Goal: Find specific page/section: Find specific page/section

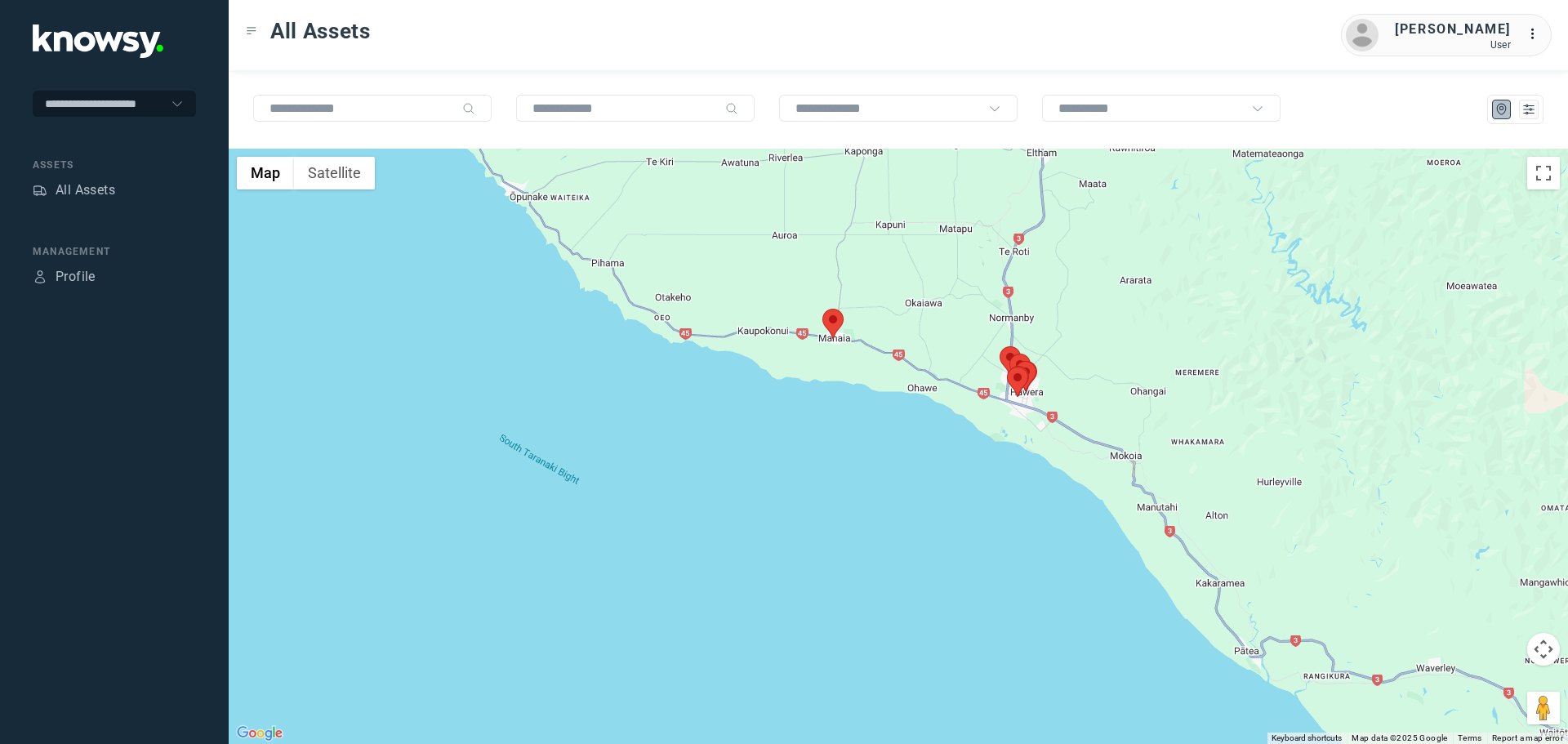
click at [823, 309] on area at bounding box center [823, 309] width 0 height 0
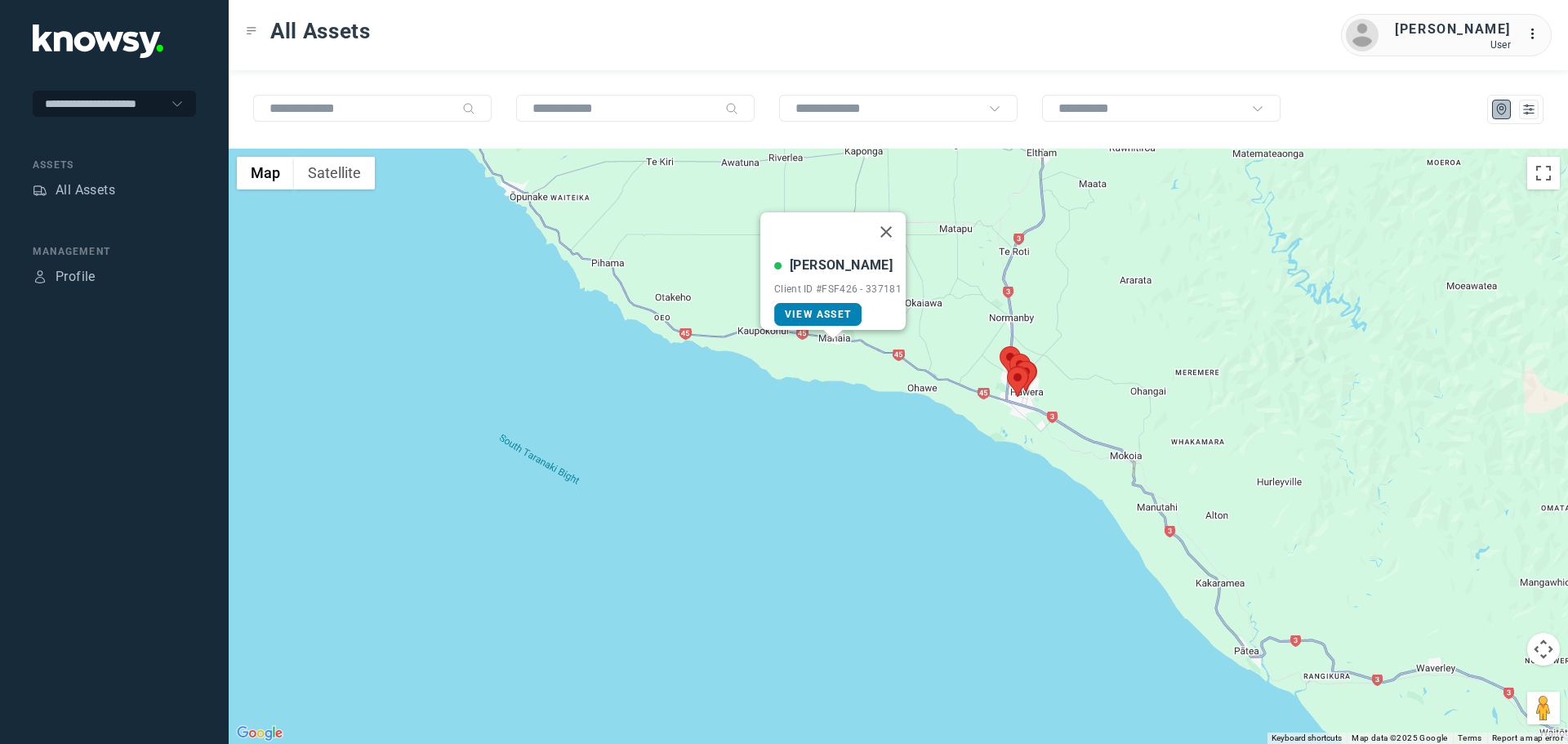
click at [838, 309] on span "View Asset" at bounding box center [818, 315] width 66 height 12
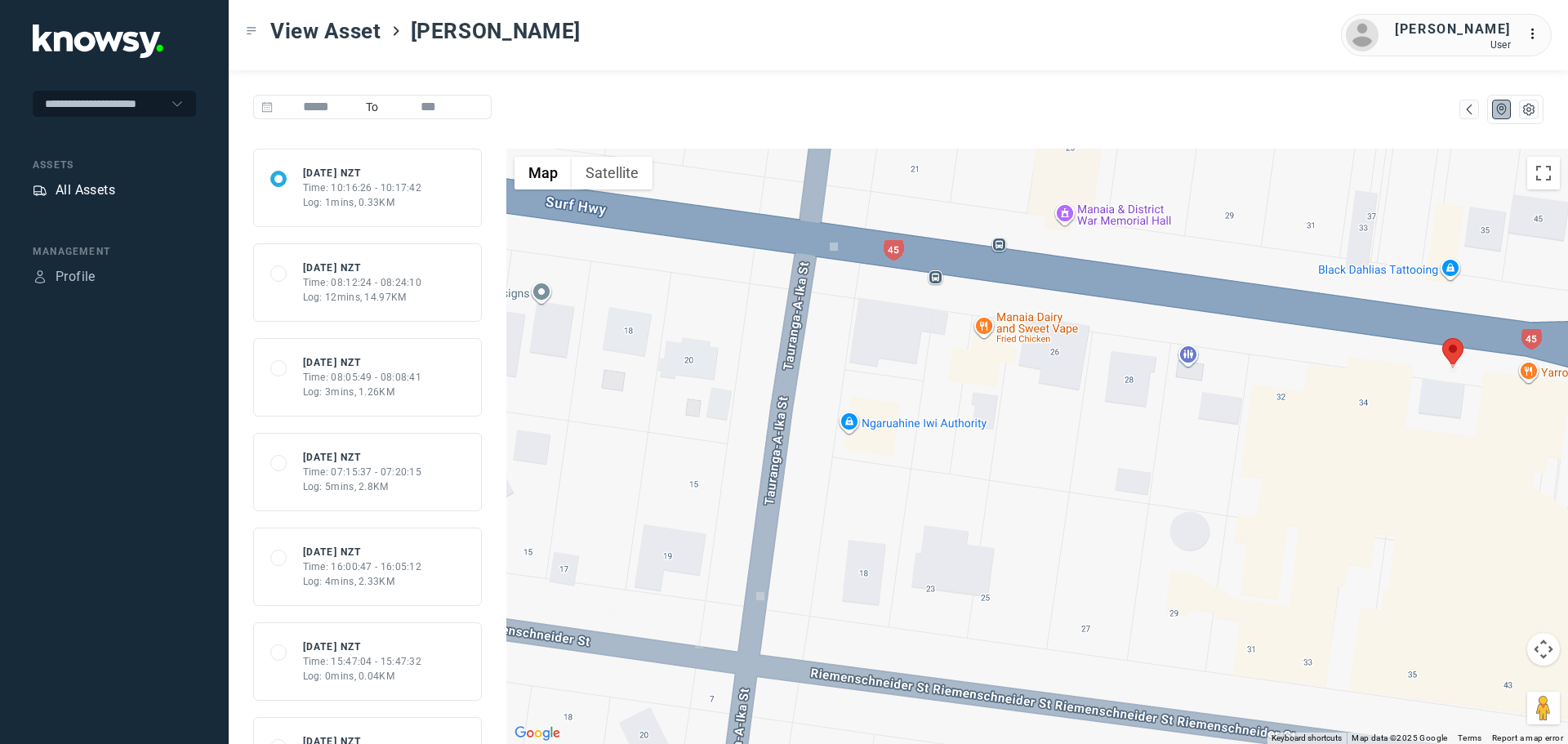
click at [89, 190] on div "All Assets" at bounding box center [85, 190] width 60 height 20
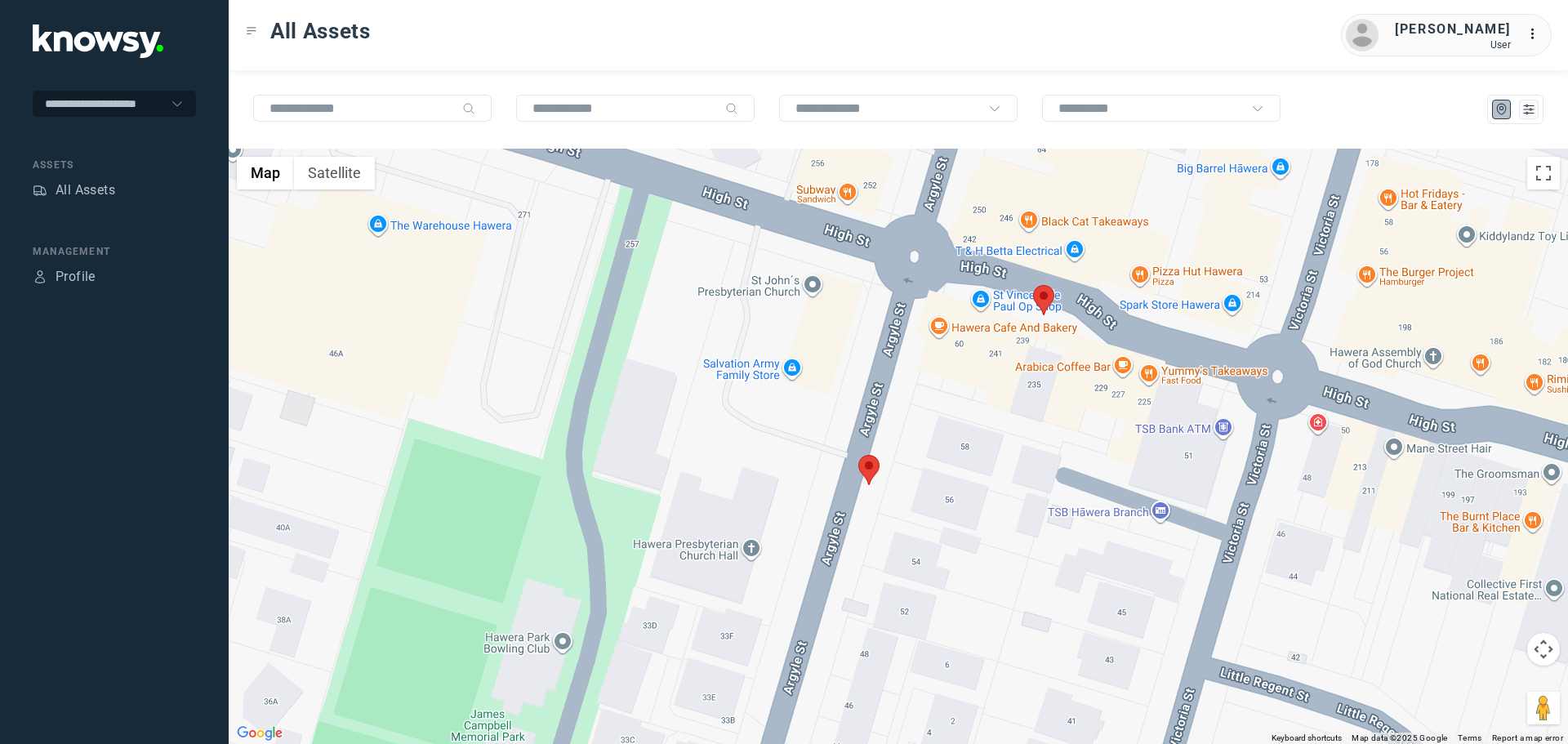
click at [1034, 285] on area at bounding box center [1034, 285] width 0 height 0
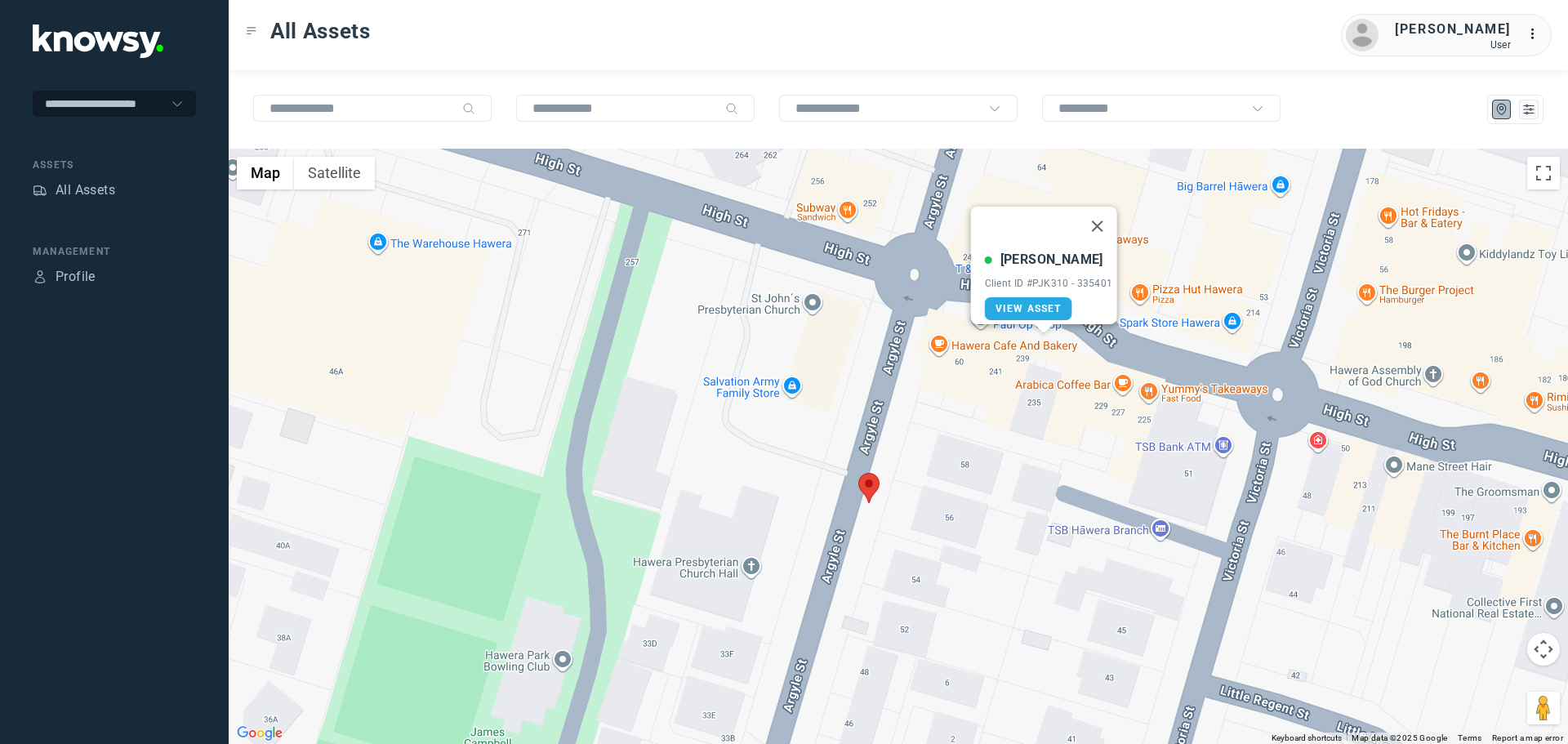
click at [858, 472] on area at bounding box center [858, 472] width 0 height 0
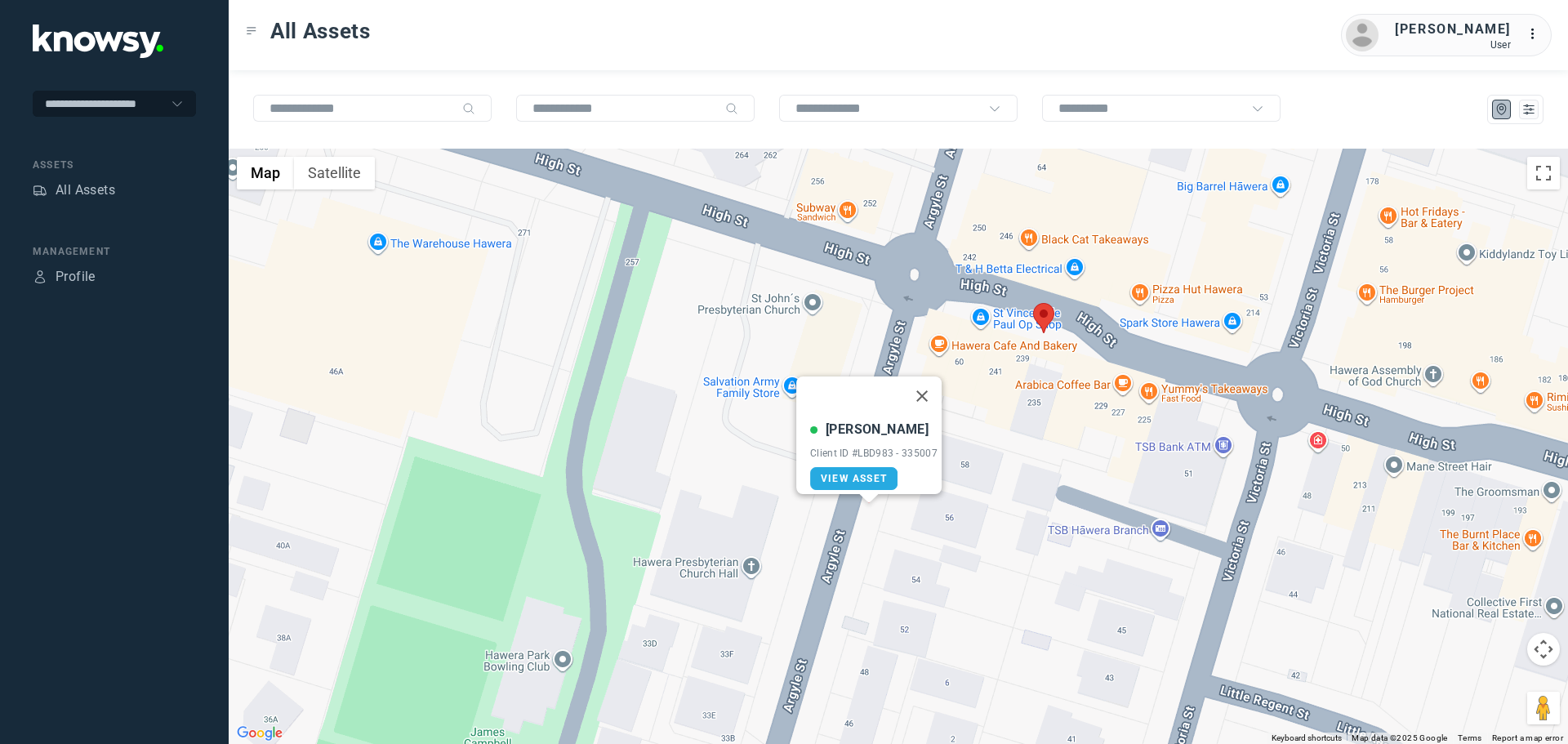
click at [1034, 303] on area at bounding box center [1034, 303] width 0 height 0
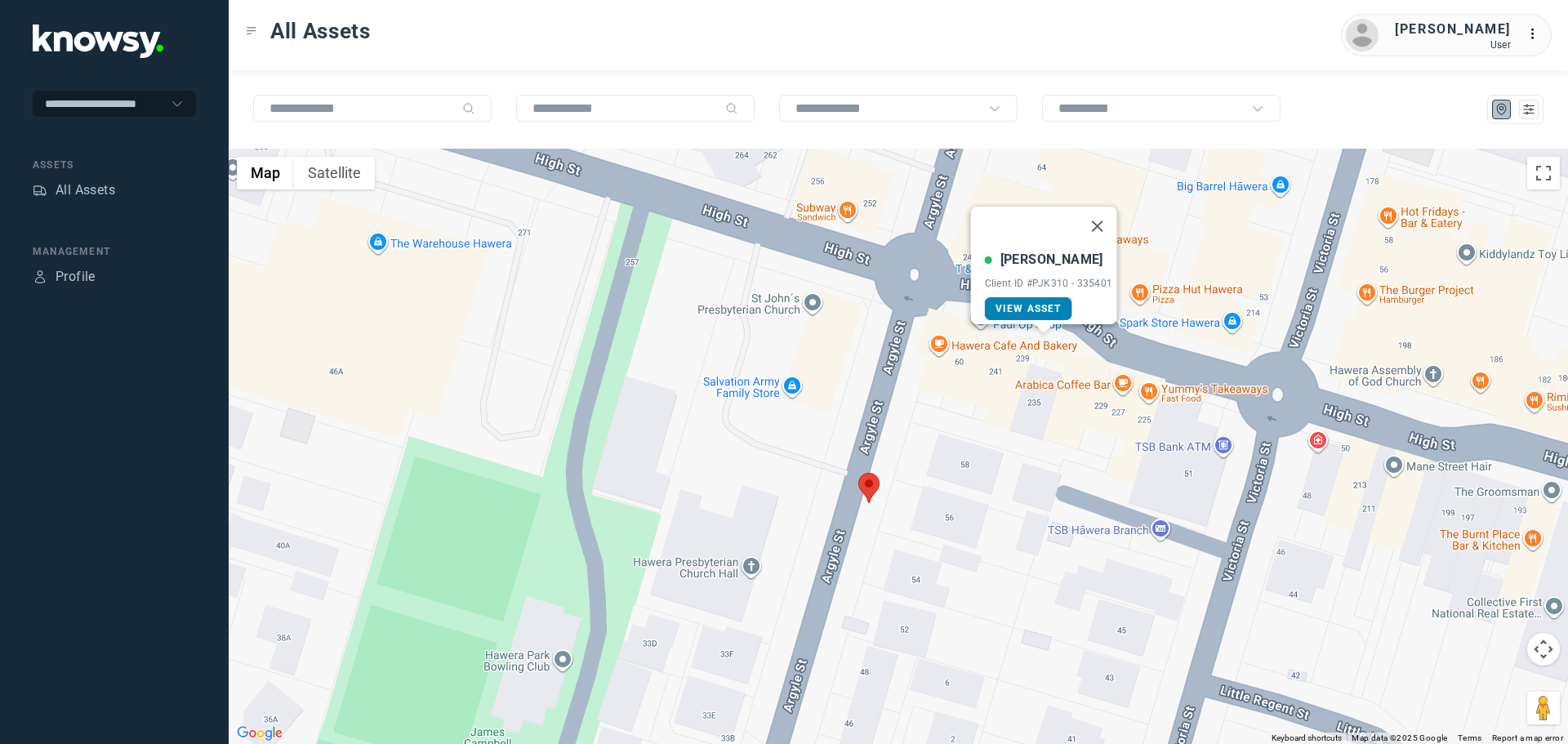
click at [1008, 303] on span "View Asset" at bounding box center [1029, 309] width 66 height 12
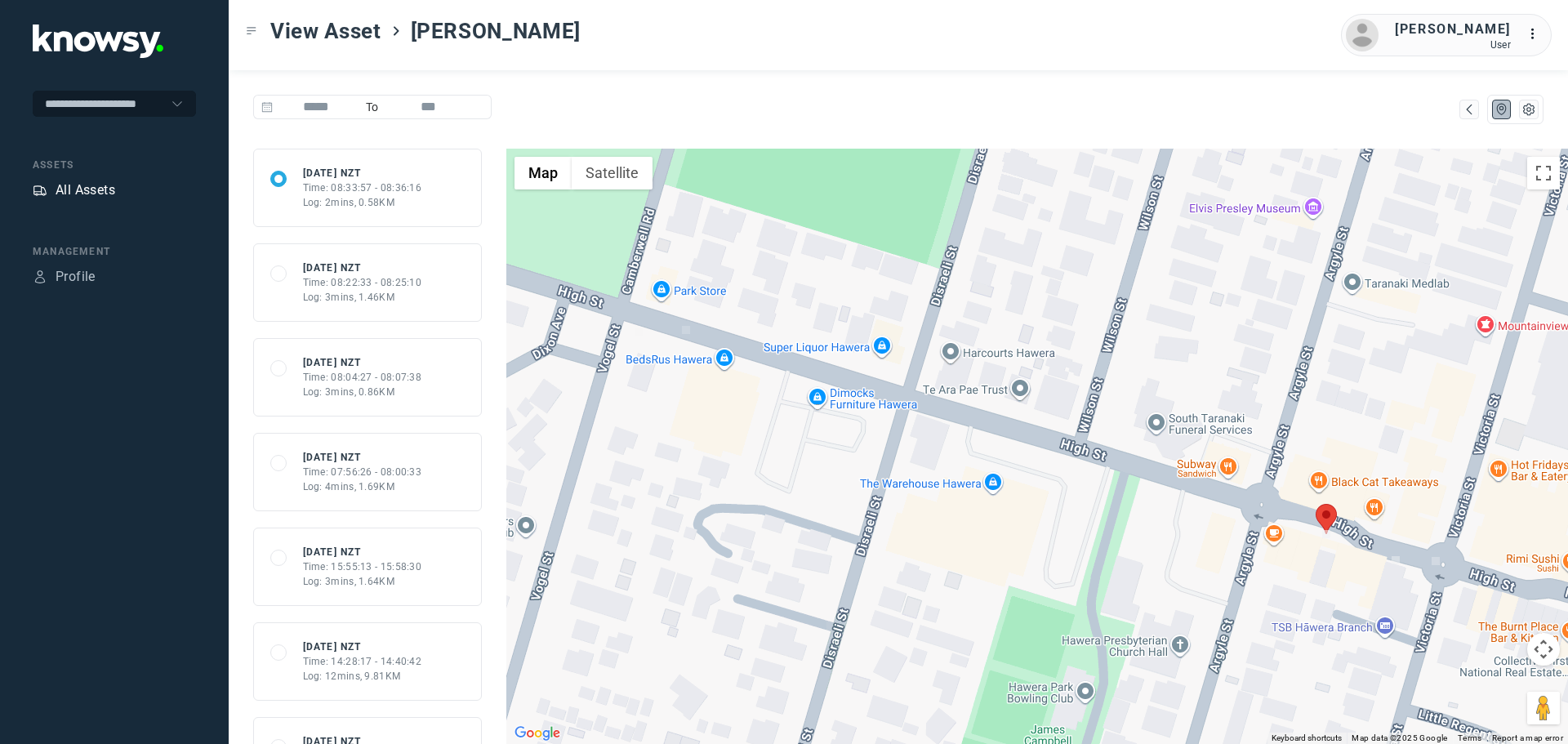
click at [97, 185] on div "All Assets" at bounding box center [85, 190] width 60 height 20
